Goal: Task Accomplishment & Management: Manage account settings

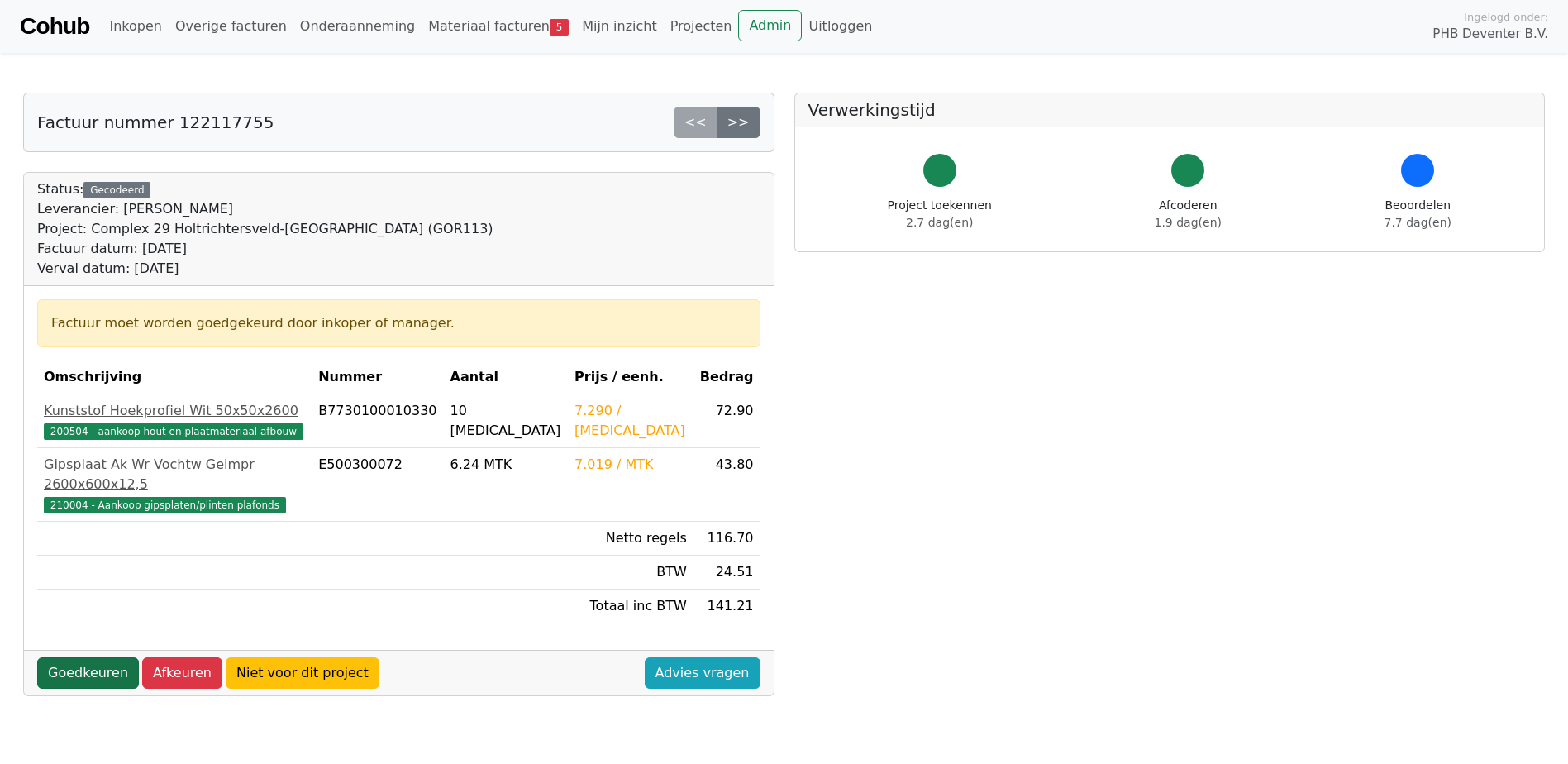
click at [88, 657] on link "Goedkeuren" at bounding box center [88, 673] width 102 height 31
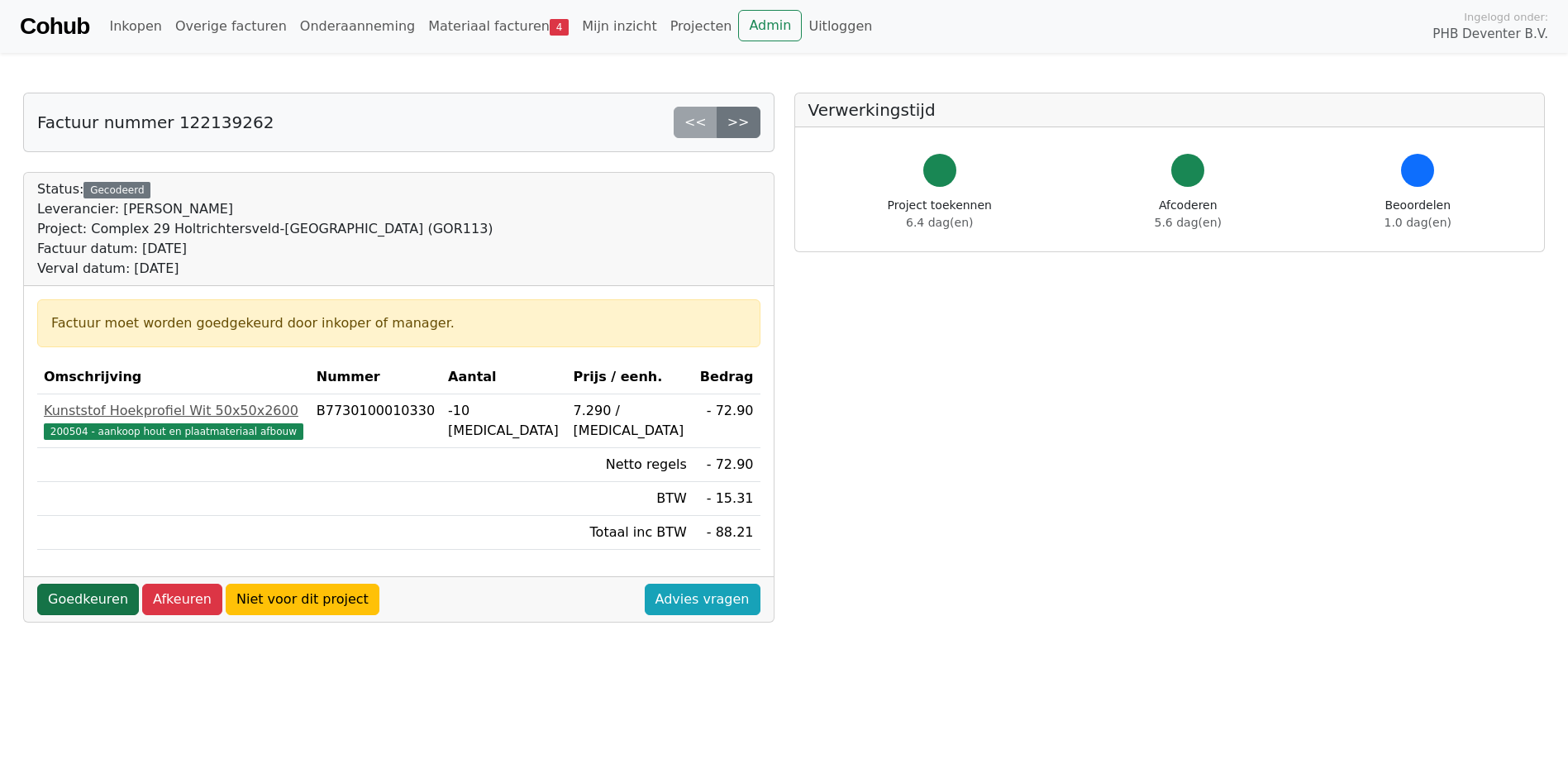
click at [92, 596] on link "Goedkeuren" at bounding box center [88, 599] width 102 height 31
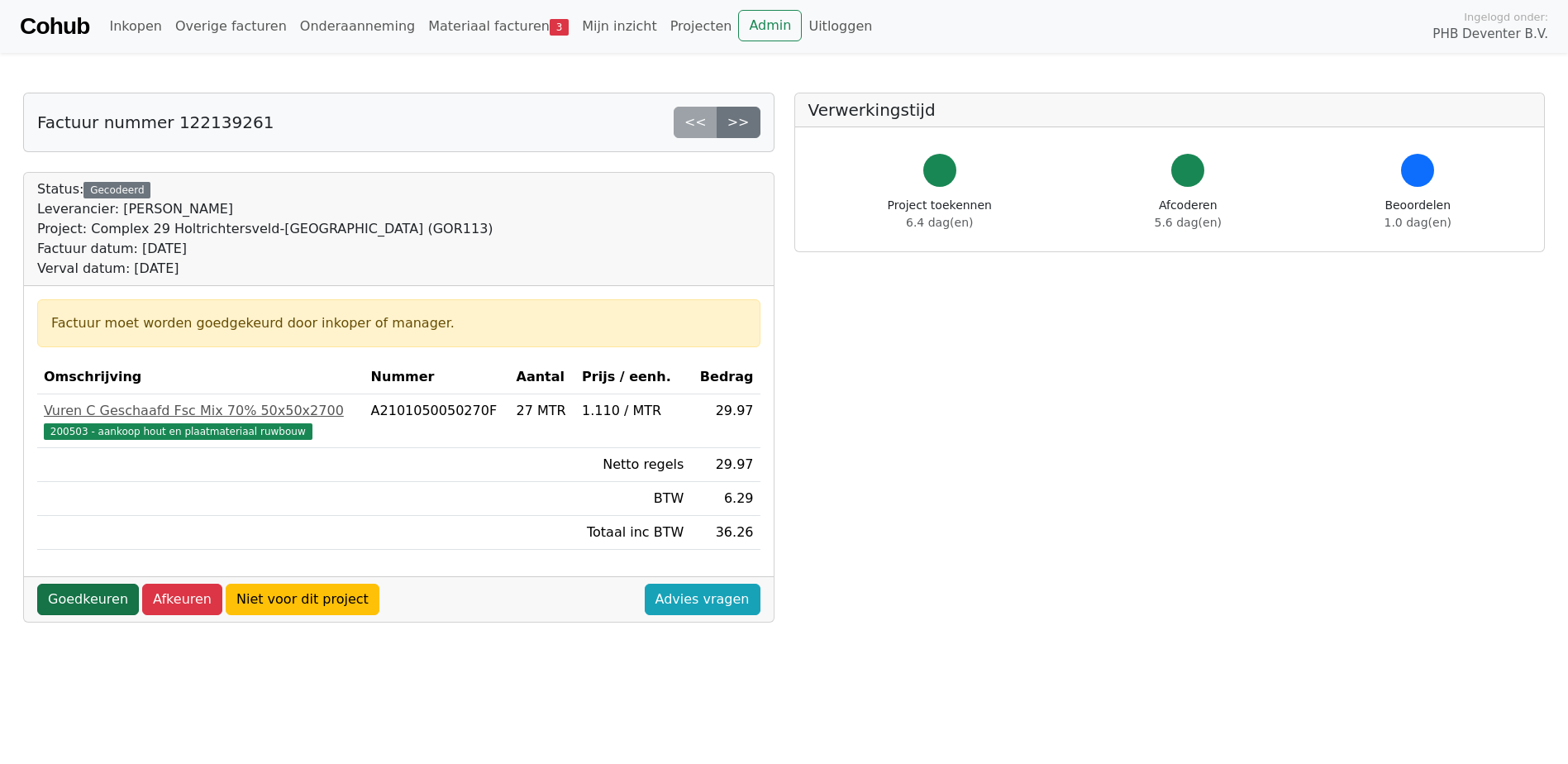
click at [100, 593] on link "Goedkeuren" at bounding box center [88, 599] width 102 height 31
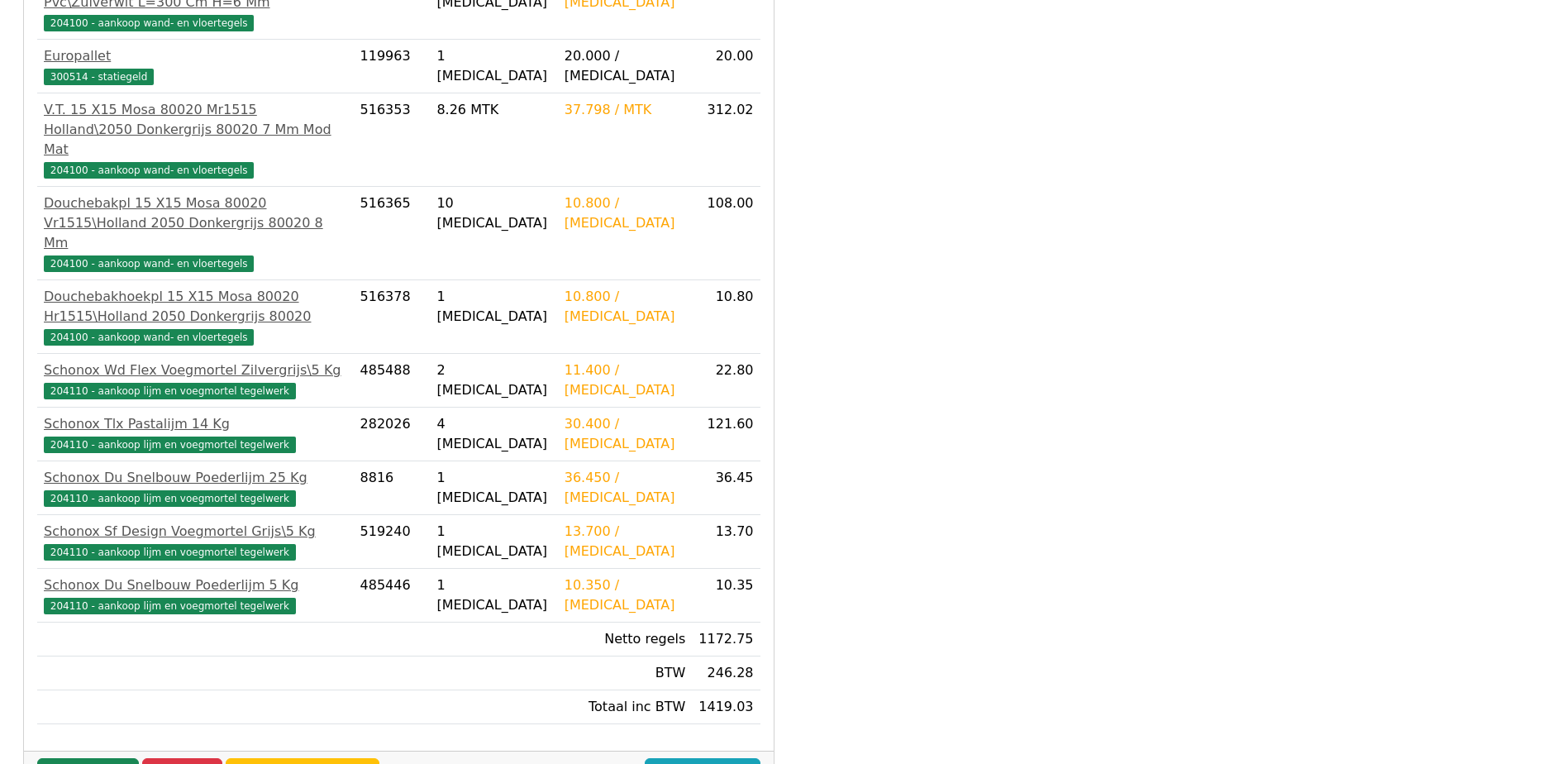
scroll to position [535, 0]
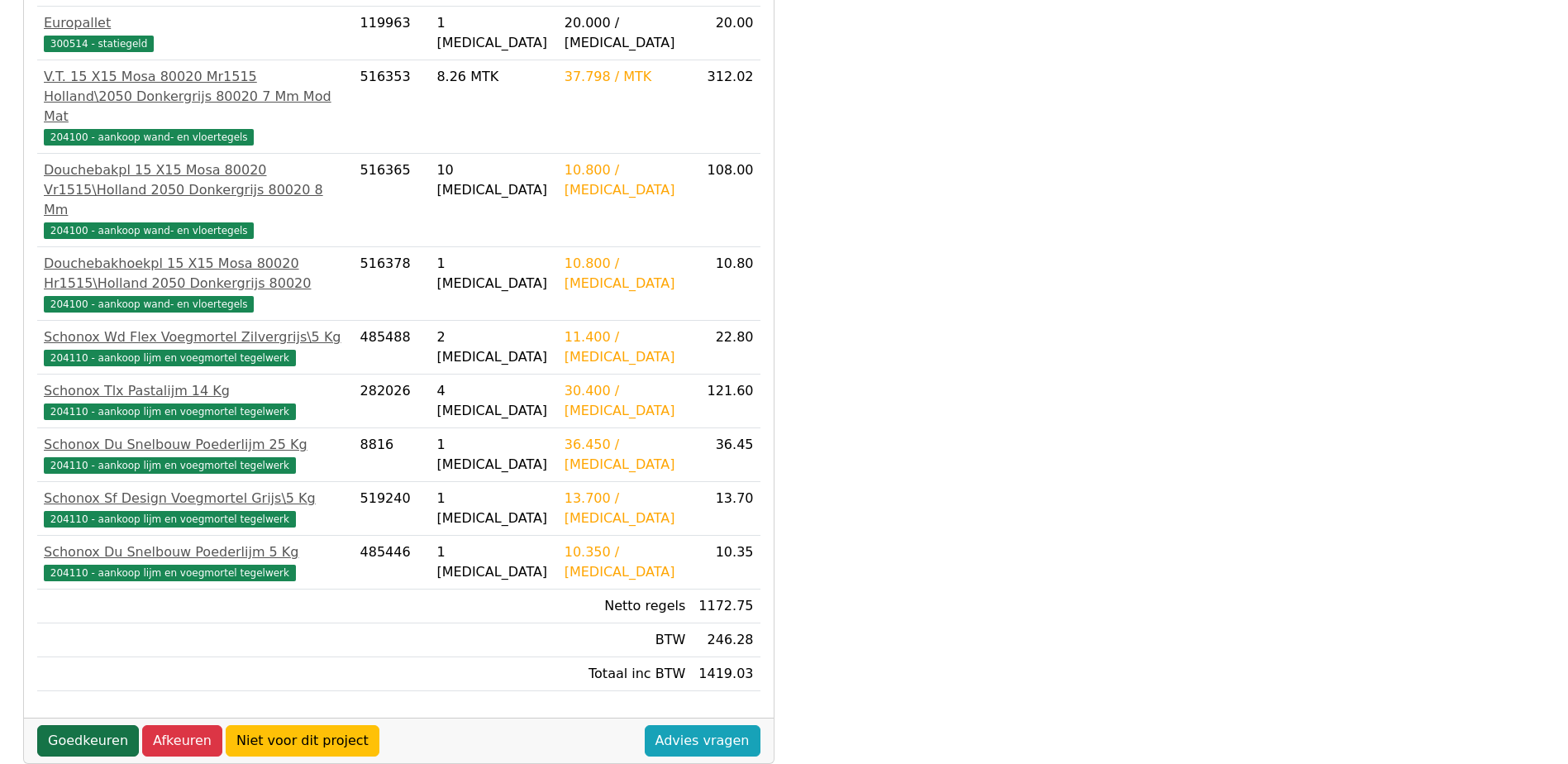
click at [81, 725] on link "Goedkeuren" at bounding box center [88, 740] width 102 height 31
